Goal: Use online tool/utility: Utilize a website feature to perform a specific function

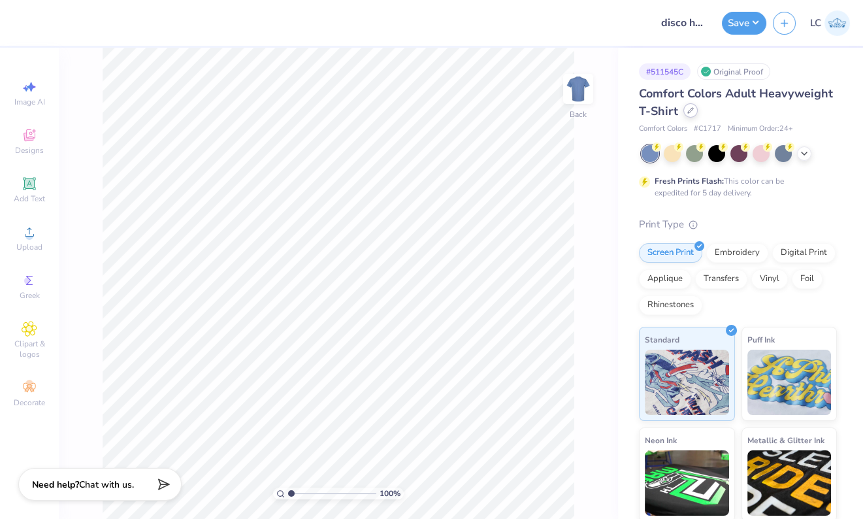
click at [579, 112] on icon at bounding box center [691, 110] width 7 height 7
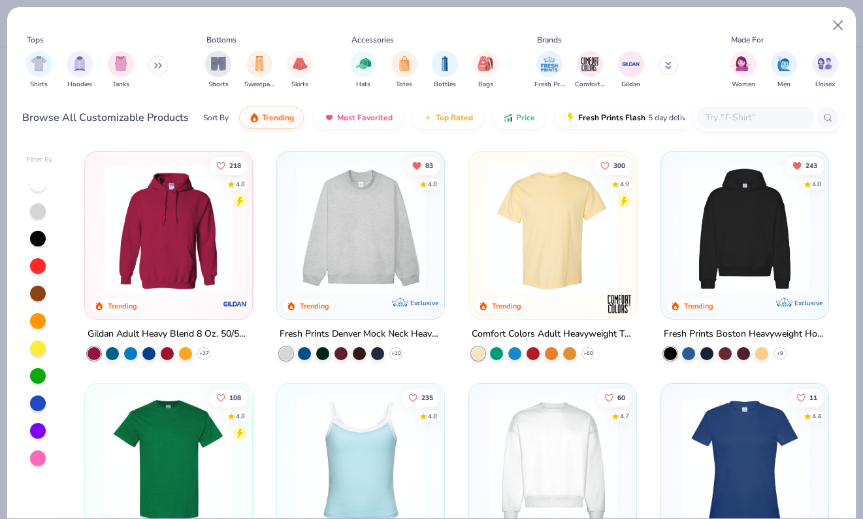
click at [579, 122] on input "text" at bounding box center [755, 117] width 101 height 15
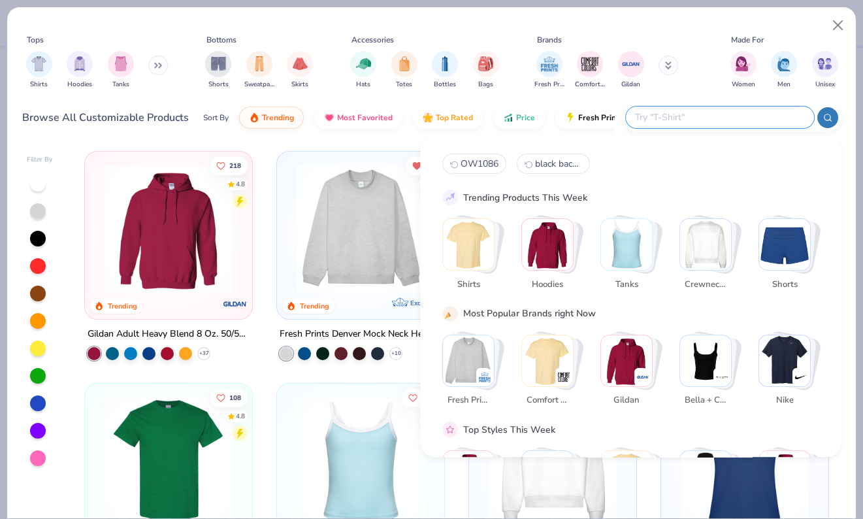
paste input "31-069"
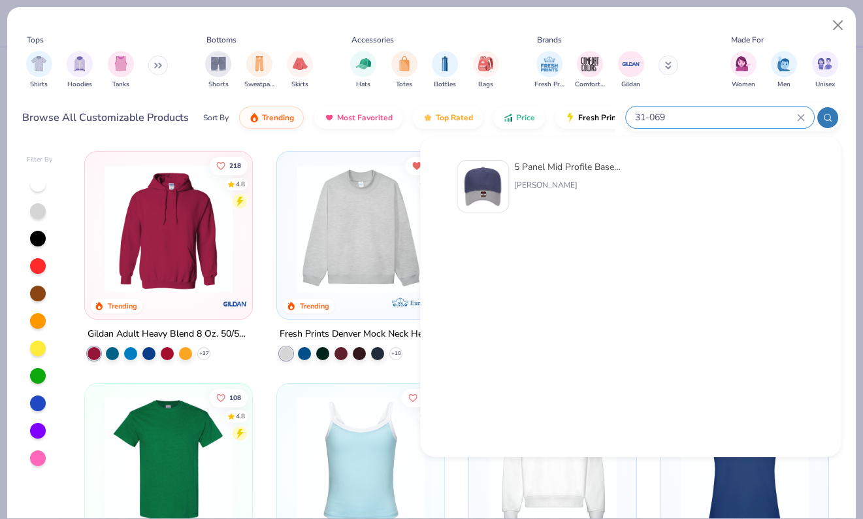
type input "31-069"
click at [527, 161] on div "5 Panel Mid Profile Baseball Cap" at bounding box center [569, 167] width 110 height 14
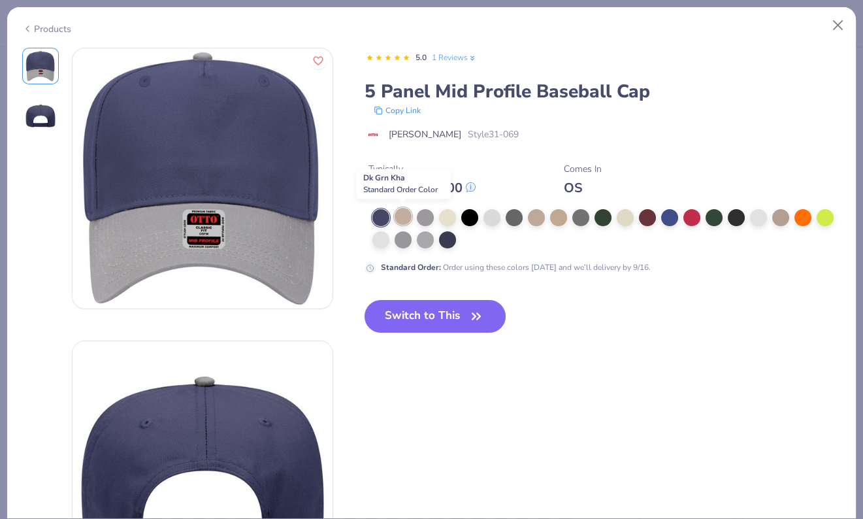
click at [399, 217] on div at bounding box center [403, 216] width 17 height 17
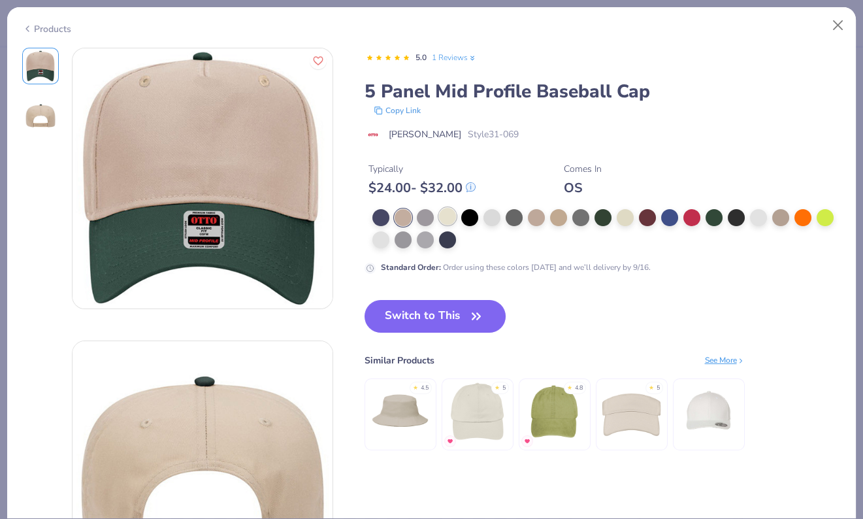
click at [444, 212] on div at bounding box center [447, 216] width 17 height 17
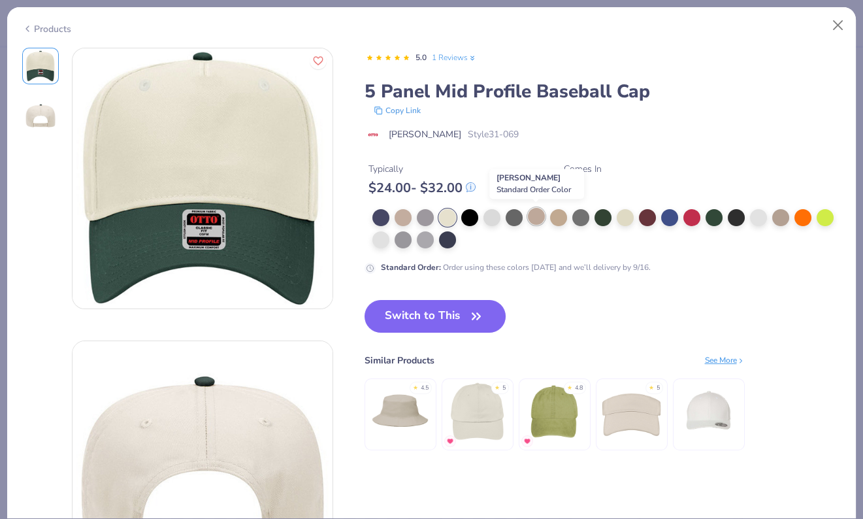
click at [532, 219] on div at bounding box center [536, 216] width 17 height 17
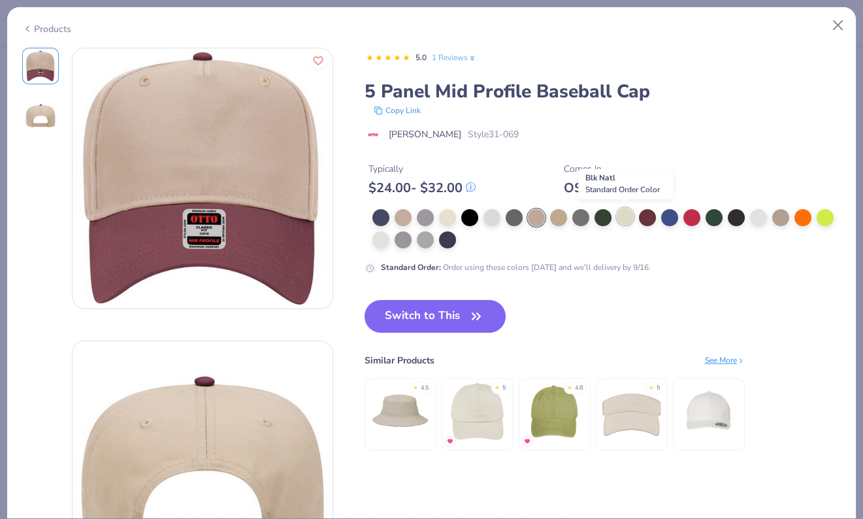
click at [579, 214] on div at bounding box center [625, 216] width 17 height 17
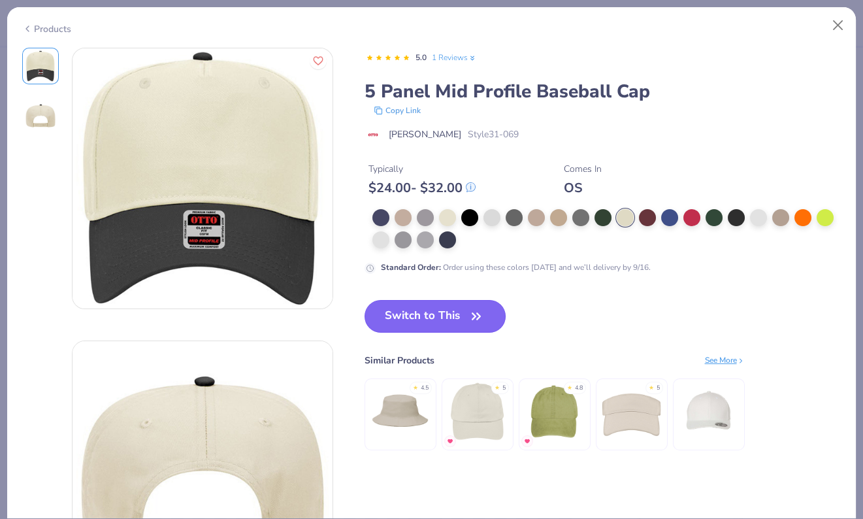
click at [441, 323] on button "Switch to This" at bounding box center [436, 316] width 142 height 33
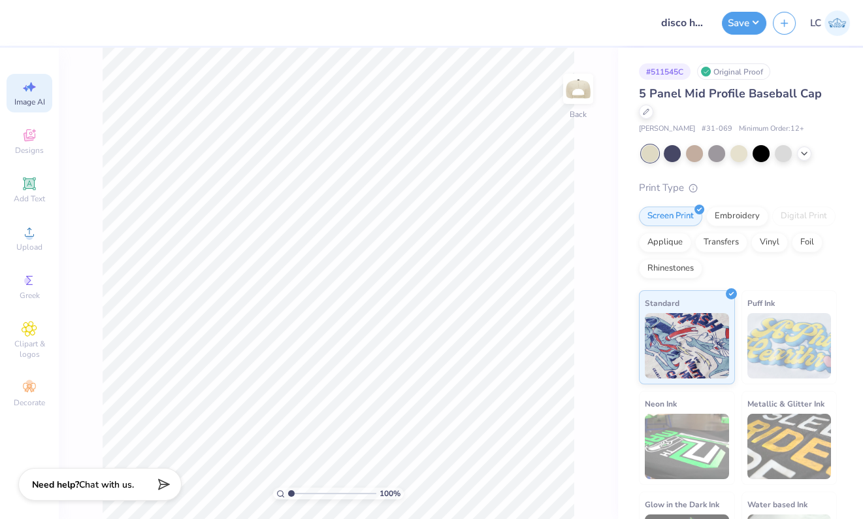
click at [10, 97] on div "Image AI" at bounding box center [30, 93] width 46 height 39
select select "4"
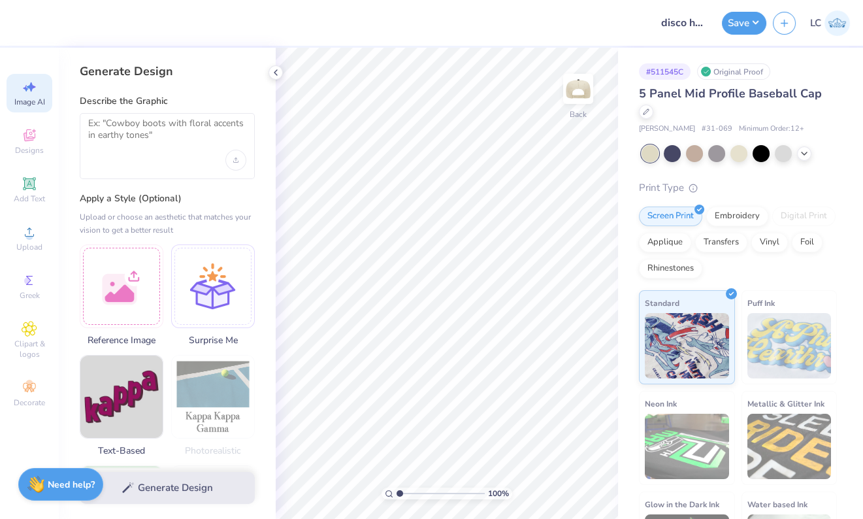
click at [171, 158] on div at bounding box center [167, 146] width 175 height 66
click at [140, 297] on div at bounding box center [122, 284] width 84 height 84
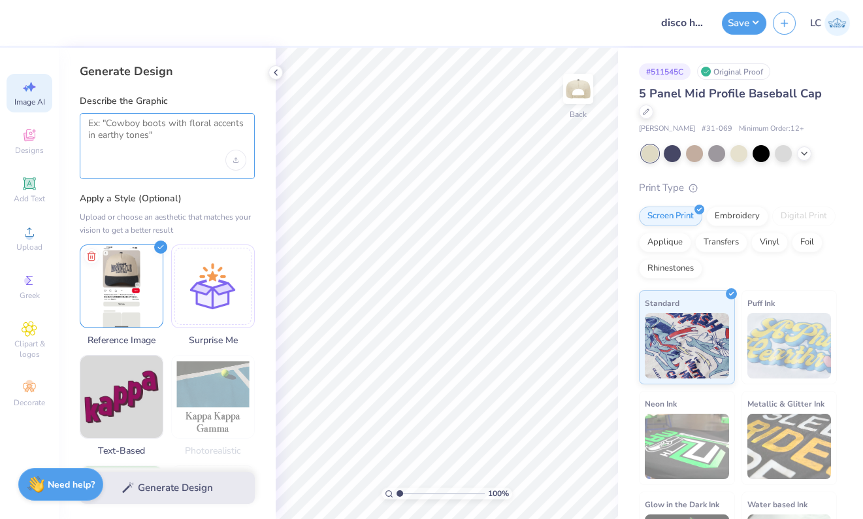
click at [178, 147] on textarea at bounding box center [167, 134] width 158 height 33
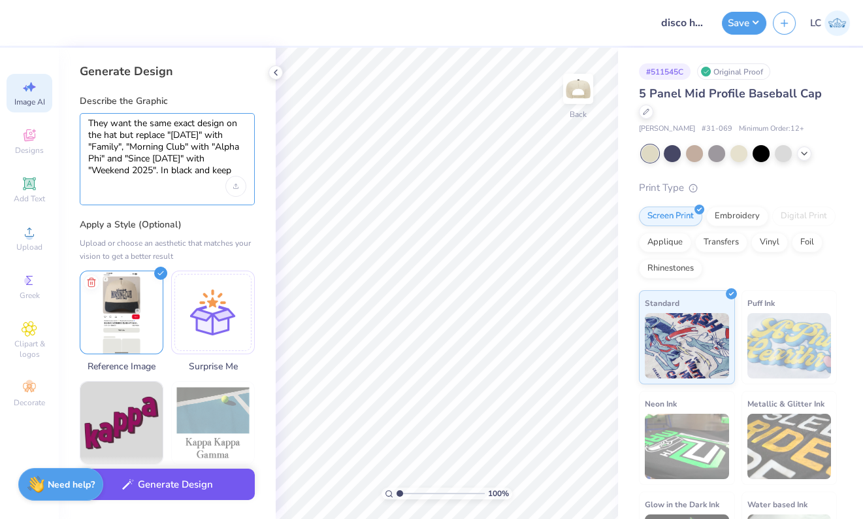
type textarea "They want the same exact design on the hat but replace "[DATE]" with "Family", …"
click at [159, 485] on button "Generate Design" at bounding box center [167, 485] width 175 height 32
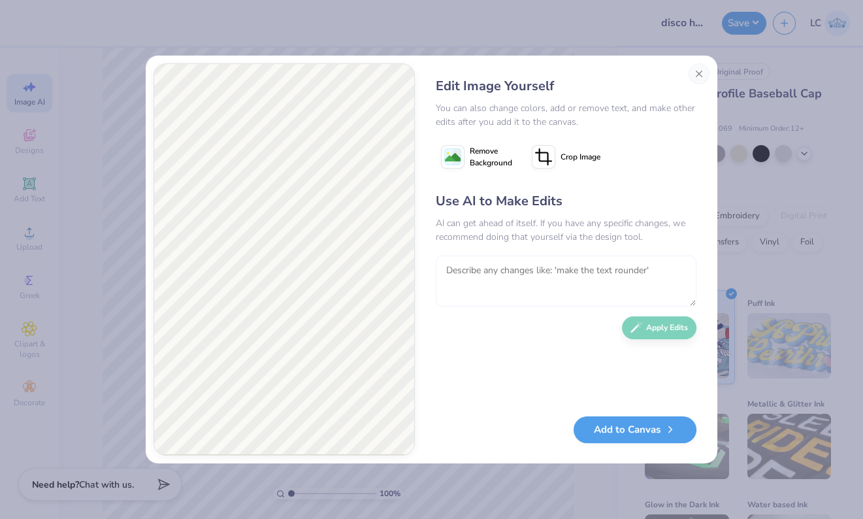
click at [505, 284] on textarea at bounding box center [566, 281] width 261 height 51
type textarea "Make the enti"
click at [579, 74] on button "Close" at bounding box center [699, 73] width 21 height 21
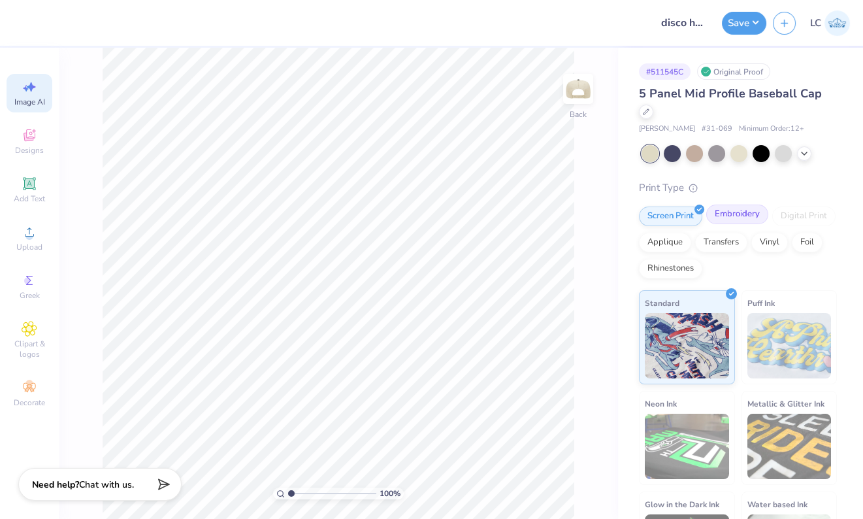
click at [579, 222] on div "Embroidery" at bounding box center [738, 215] width 62 height 20
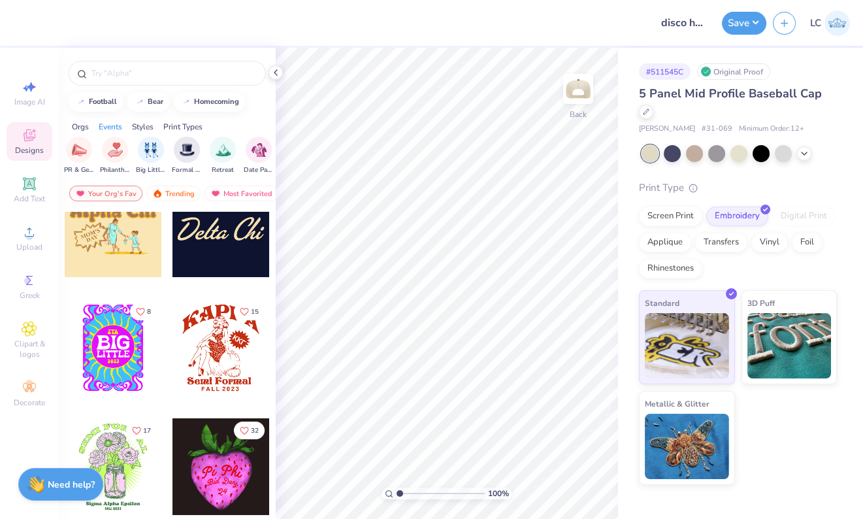
scroll to position [0, 0]
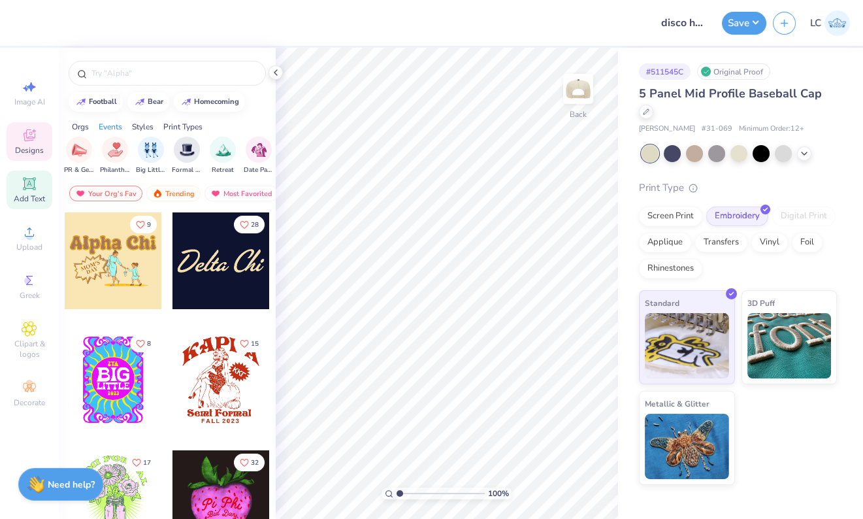
click at [30, 182] on icon at bounding box center [29, 183] width 10 height 10
